Goal: Check status: Check status

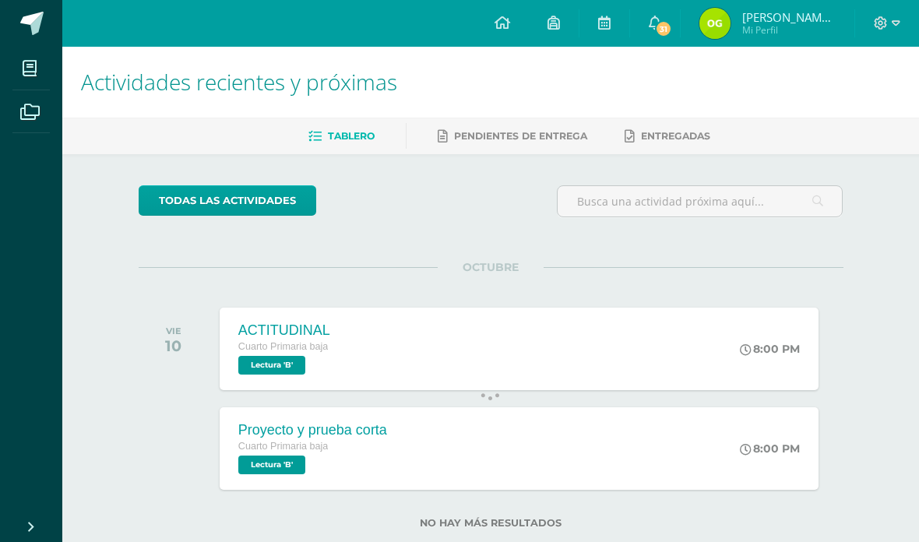
click at [347, 128] on link "Tablero" at bounding box center [341, 136] width 66 height 25
click at [33, 113] on icon at bounding box center [29, 112] width 19 height 16
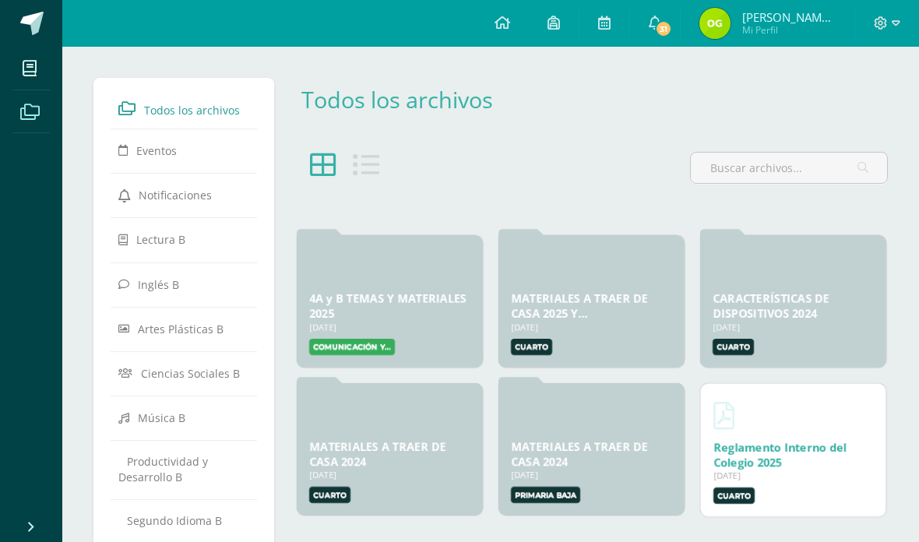
click at [32, 66] on icon at bounding box center [30, 69] width 14 height 16
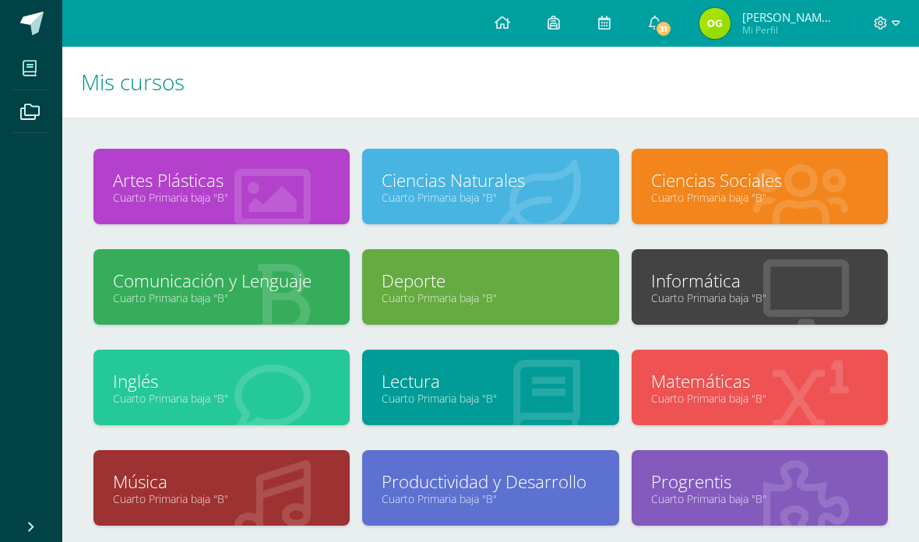
click at [220, 186] on link "Artes Plásticas" at bounding box center [221, 180] width 217 height 24
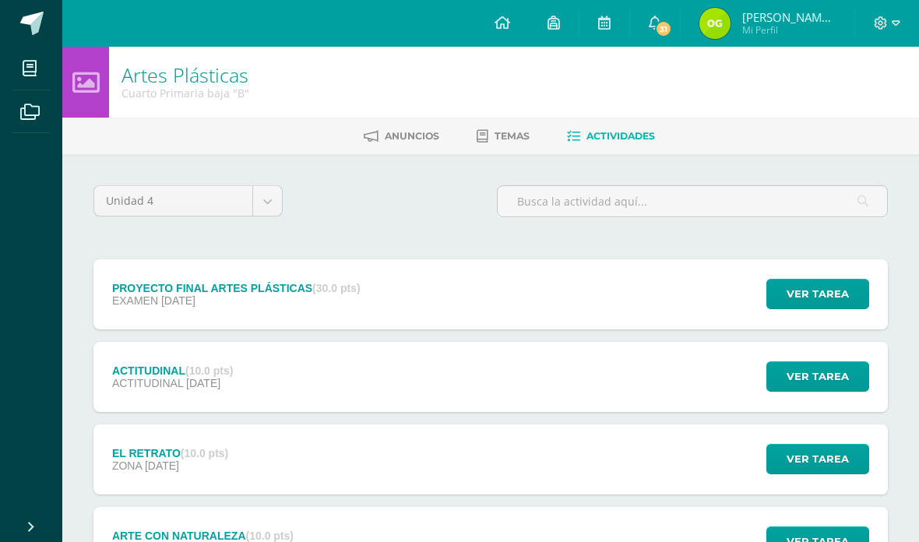
click at [828, 291] on span "Ver tarea" at bounding box center [818, 294] width 62 height 29
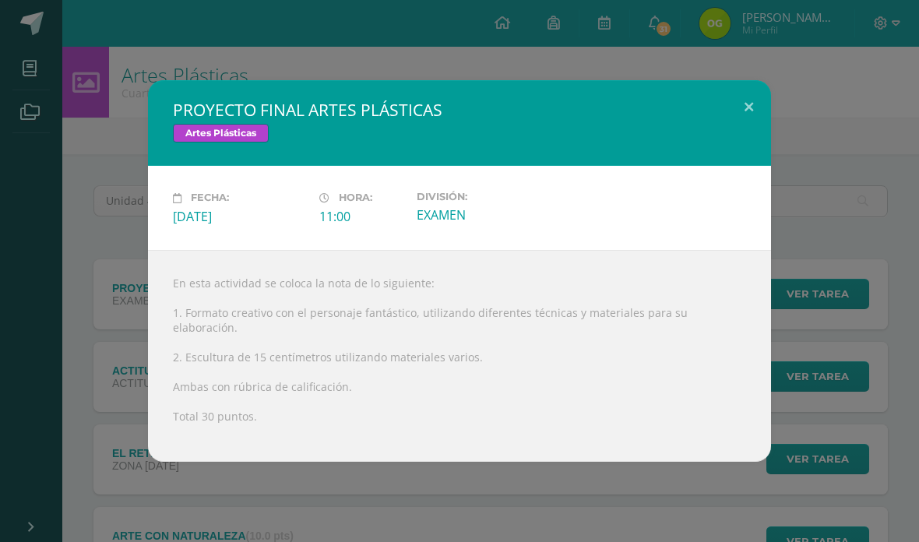
click at [745, 98] on button at bounding box center [749, 106] width 44 height 53
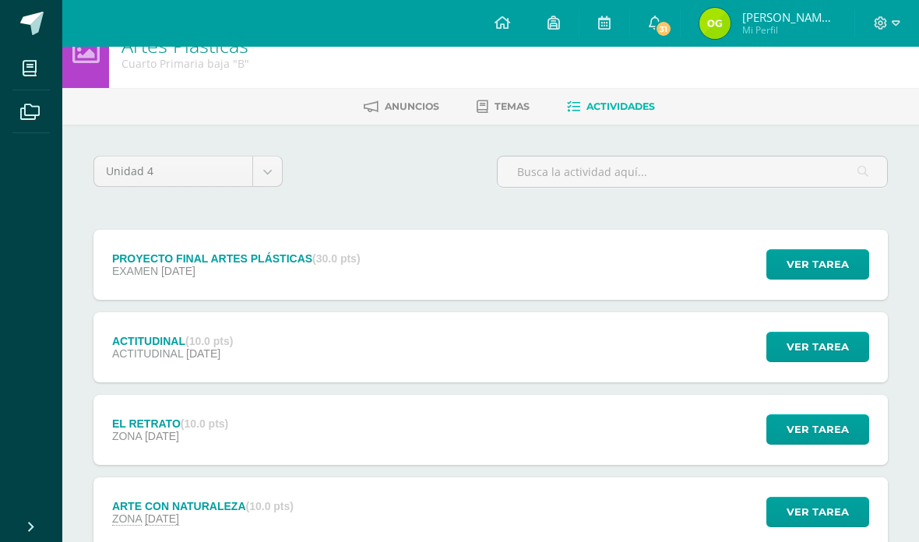
scroll to position [26, 0]
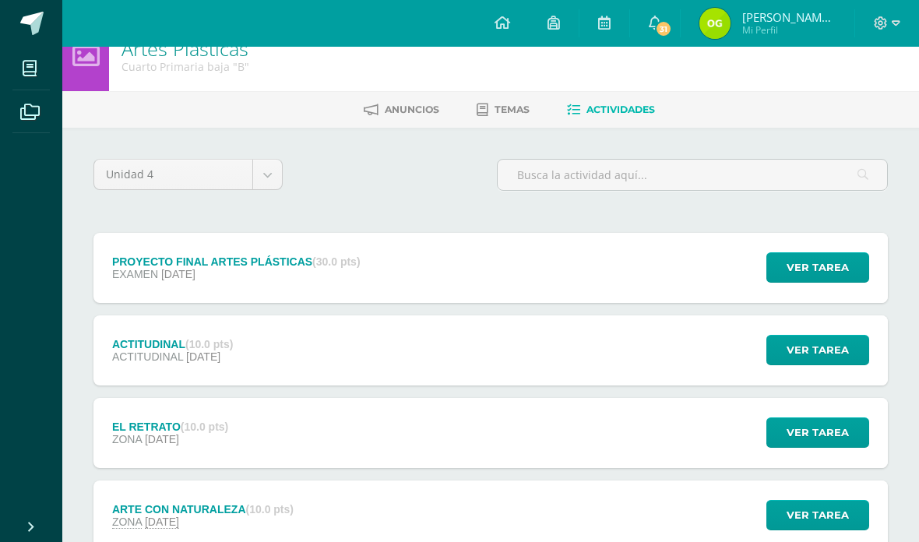
click at [817, 350] on span "Ver tarea" at bounding box center [818, 350] width 62 height 29
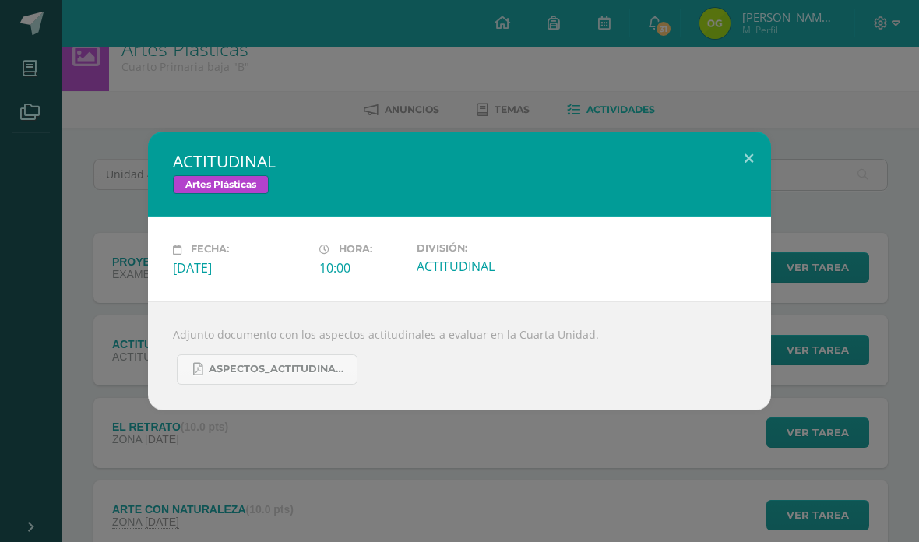
click at [747, 164] on button at bounding box center [749, 158] width 44 height 53
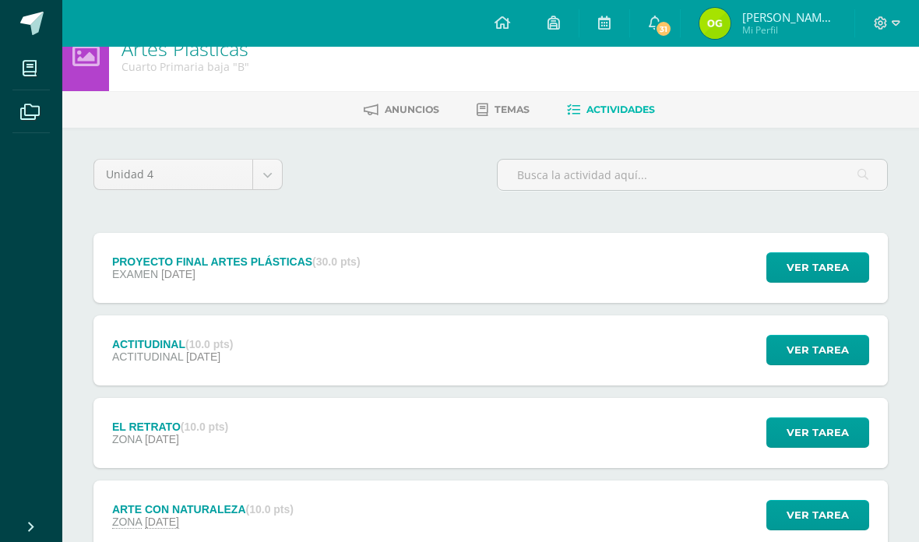
click at [701, 375] on div "ACTITUDINAL (10.0 pts) ACTITUDINAL [DATE] Ver tarea ACTITUDINAL Artes Plásticas…" at bounding box center [490, 351] width 795 height 70
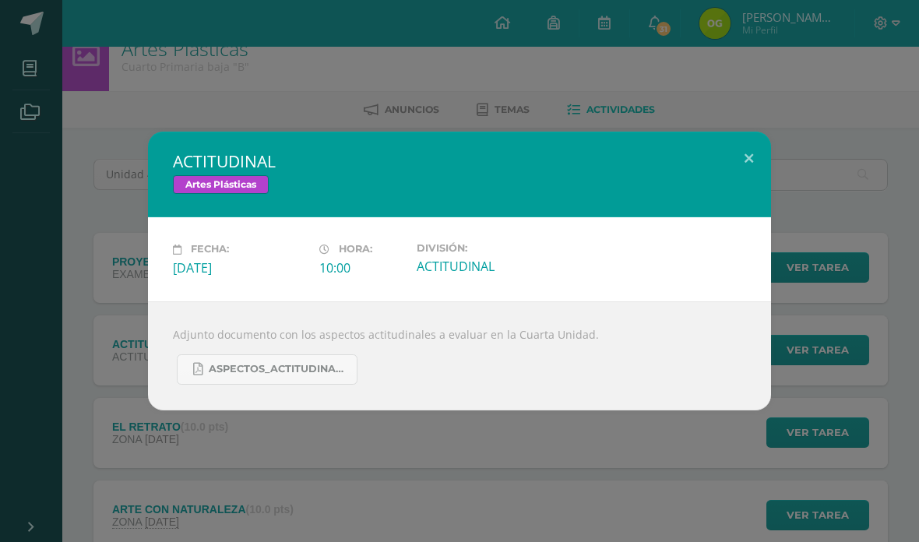
click at [689, 264] on div "Fecha: [DATE] Hora: 10:00 División: ACTITUDINAL" at bounding box center [460, 258] width 586 height 33
click at [738, 157] on button at bounding box center [749, 158] width 44 height 53
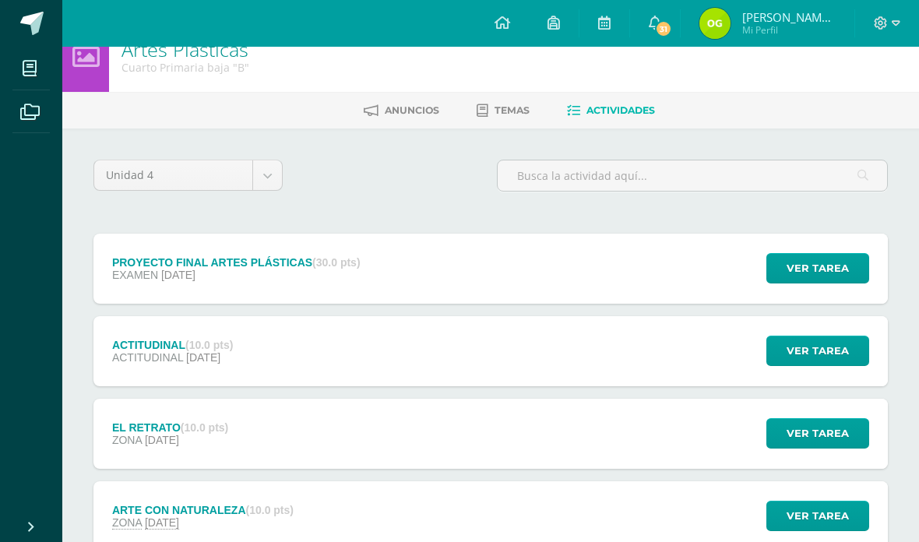
scroll to position [18, 0]
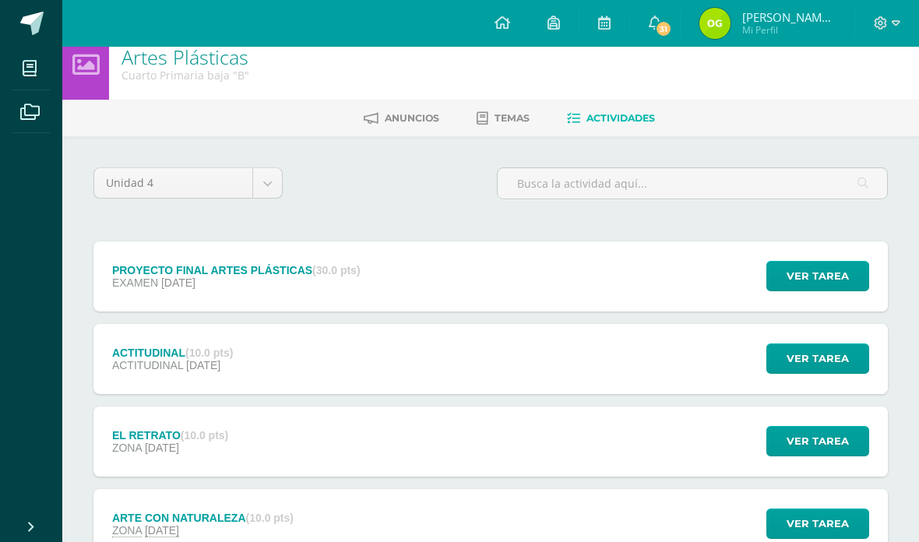
click at [826, 272] on span "Ver tarea" at bounding box center [818, 276] width 62 height 29
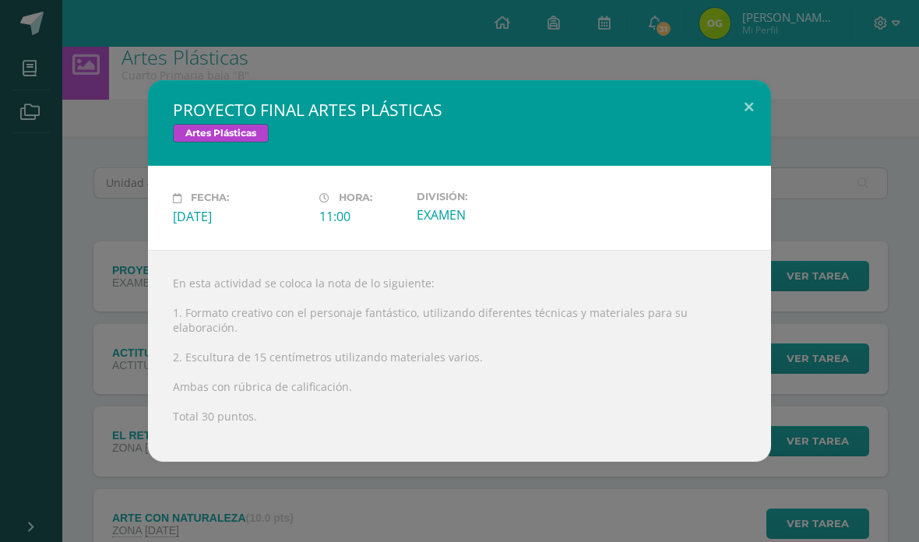
click at [752, 108] on button at bounding box center [749, 106] width 44 height 53
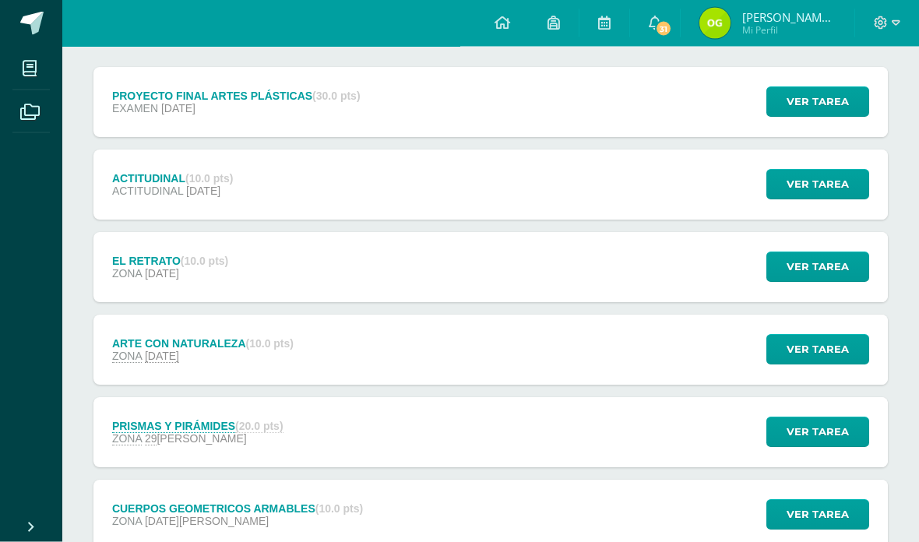
scroll to position [192, 0]
click at [382, 458] on div "PRISMAS Y PIRÁMIDES (20.0 pts) ZONA [DATE][PERSON_NAME] Ver tarea PRISMAS Y PIR…" at bounding box center [490, 432] width 795 height 70
click at [368, 450] on div "PRISMAS Y PIRÁMIDES Artes Plásticas Cargando contenido Loading..." at bounding box center [459, 302] width 919 height 605
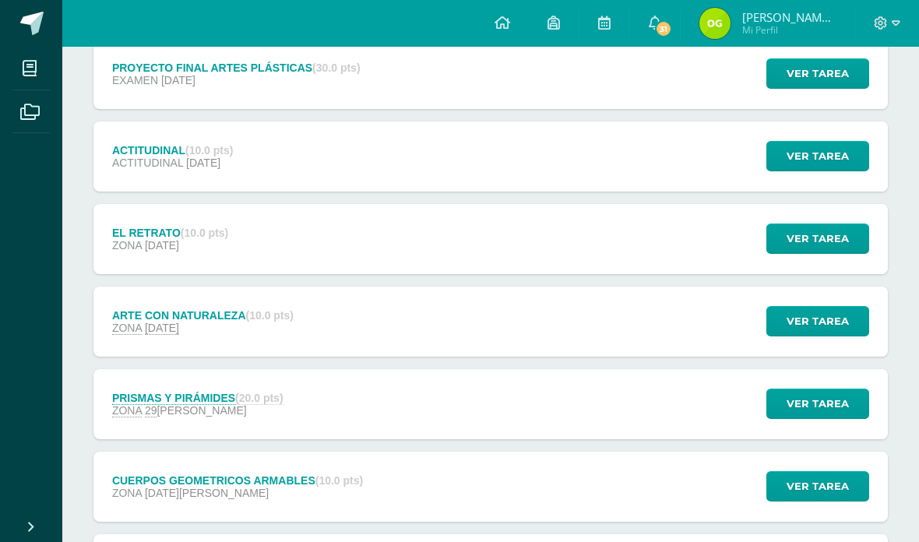
scroll to position [235, 0]
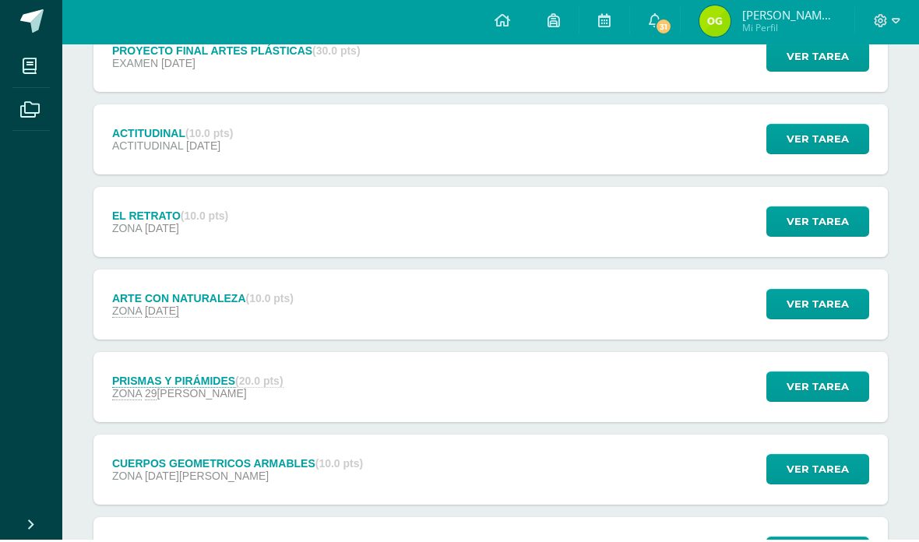
click at [301, 396] on div "PRISMAS Y PIRÁMIDES (20.0 pts) ZONA [DATE][PERSON_NAME]" at bounding box center [197, 389] width 208 height 70
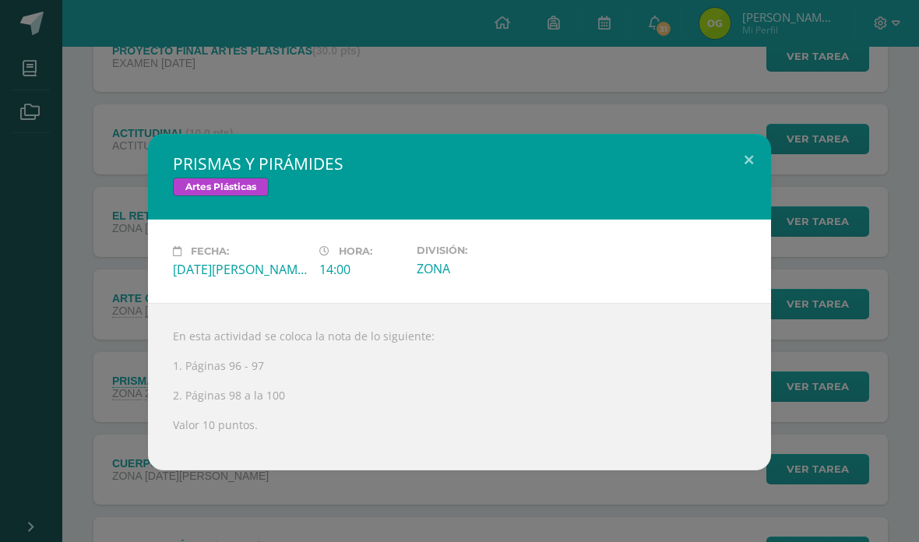
click at [332, 407] on div "En esta actividad se coloca la nota de lo siguiente: 1. Páginas 96 - 97 2. Pági…" at bounding box center [459, 386] width 623 height 167
click at [344, 397] on div "En esta actividad se coloca la nota de lo siguiente: 1. Páginas 96 - 97 2. Pági…" at bounding box center [459, 386] width 623 height 167
click at [739, 153] on button at bounding box center [749, 160] width 44 height 53
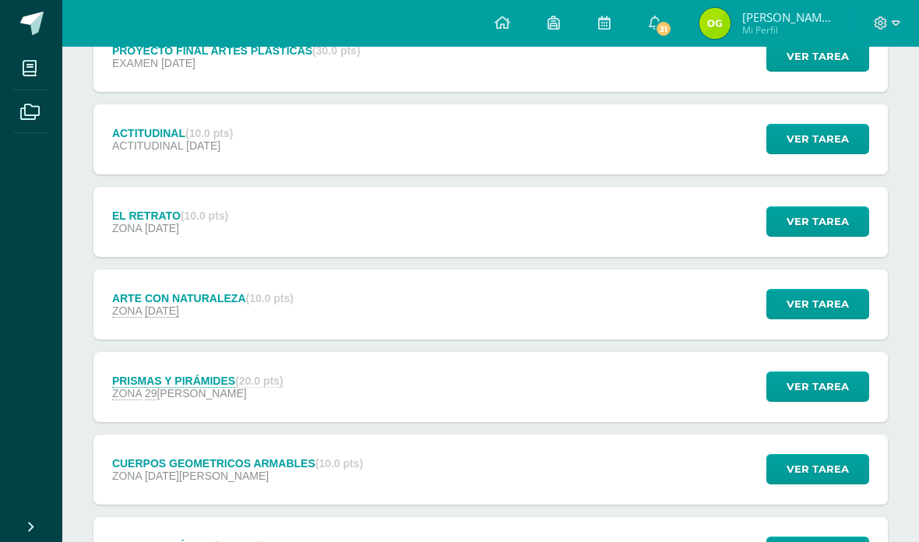
click at [435, 474] on div "CUERPOS GEOMETRICOS ARMABLES (10.0 pts) ZONA [DATE][PERSON_NAME] Ver tarea CUER…" at bounding box center [490, 470] width 795 height 70
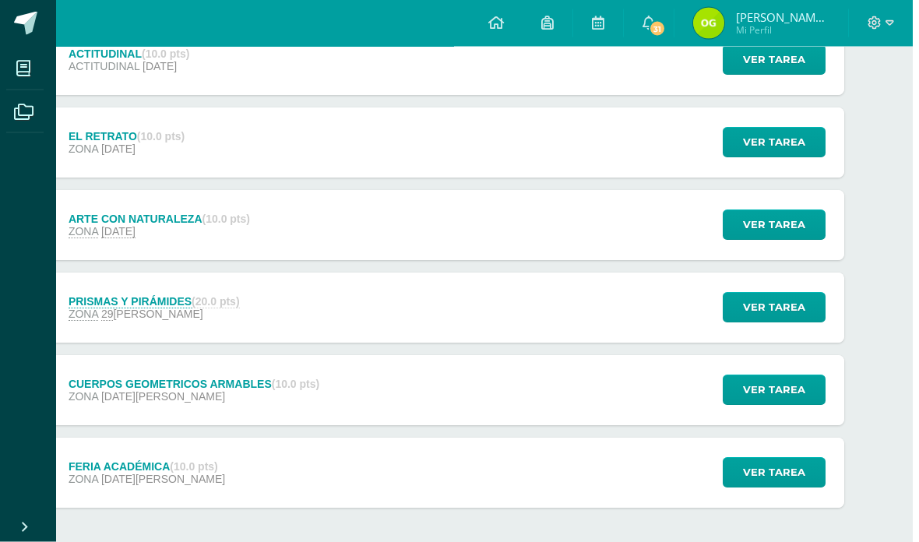
scroll to position [0, 37]
